Goal: Task Accomplishment & Management: Manage account settings

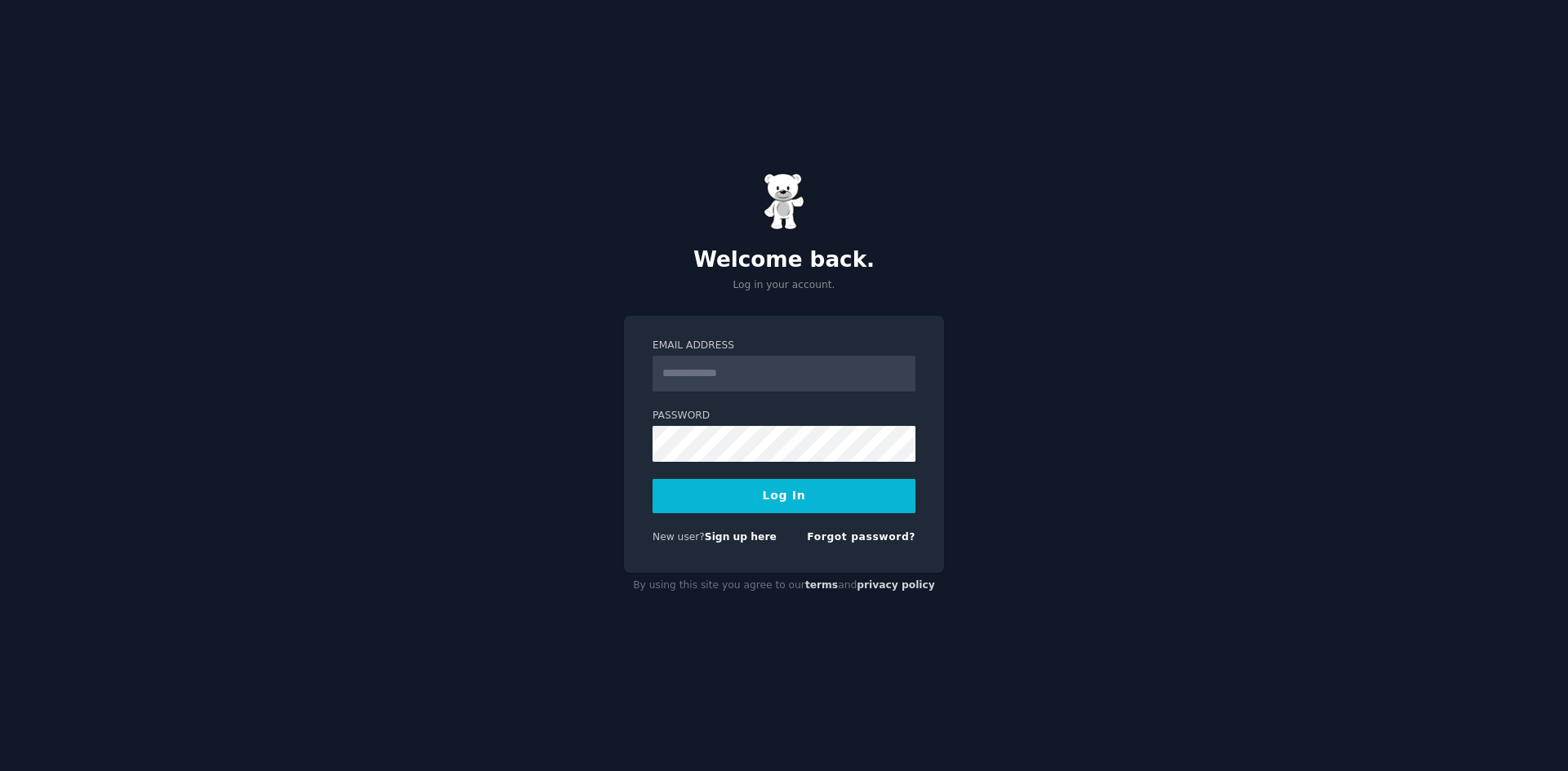
drag, startPoint x: 0, startPoint y: 0, endPoint x: 771, endPoint y: 386, distance: 862.2
click at [771, 386] on input "Email Address" at bounding box center [784, 373] width 263 height 36
type input "**********"
click at [652, 479] on button "Log In" at bounding box center [784, 496] width 263 height 34
